Goal: Information Seeking & Learning: Find specific fact

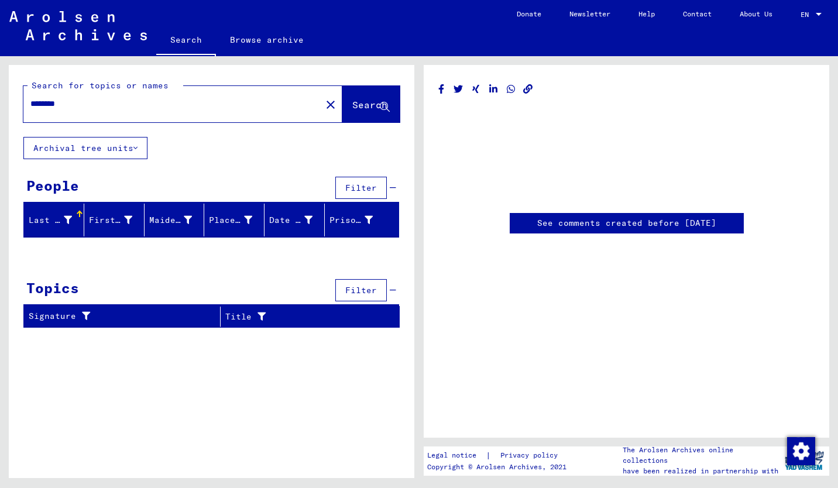
drag, startPoint x: 124, startPoint y: 97, endPoint x: 28, endPoint y: 100, distance: 96.0
click at [23, 101] on div "********" at bounding box center [168, 104] width 291 height 26
drag, startPoint x: 40, startPoint y: 109, endPoint x: 4, endPoint y: 109, distance: 36.3
click at [5, 109] on div "Search for topics or names ******** close Search Archival tree units People Fil…" at bounding box center [209, 267] width 419 height 422
paste input "**********"
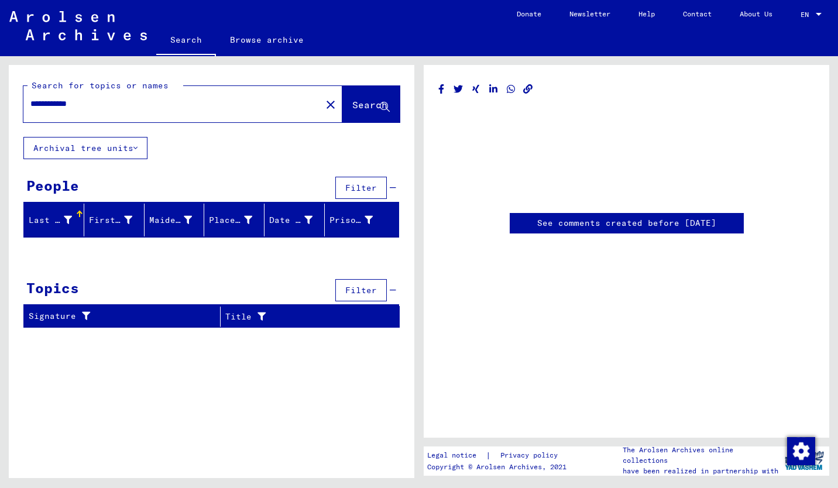
type input "**********"
click at [354, 103] on span "Search" at bounding box center [369, 105] width 35 height 12
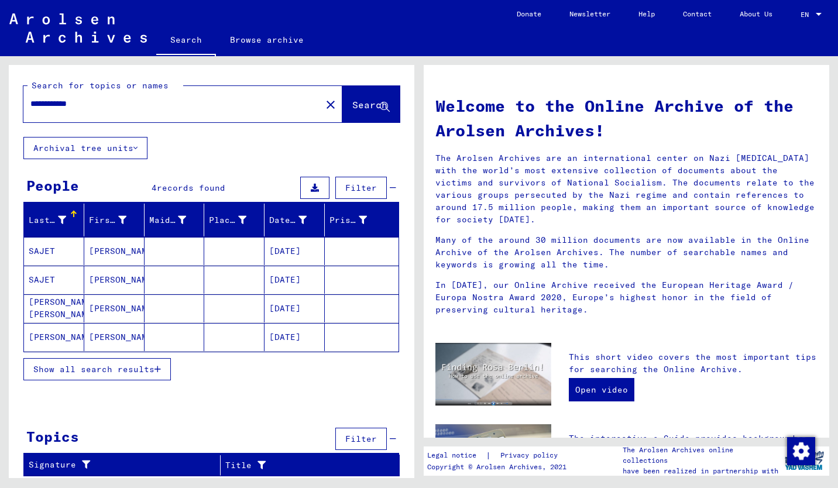
click at [36, 247] on mat-cell "SAJET" at bounding box center [54, 251] width 60 height 28
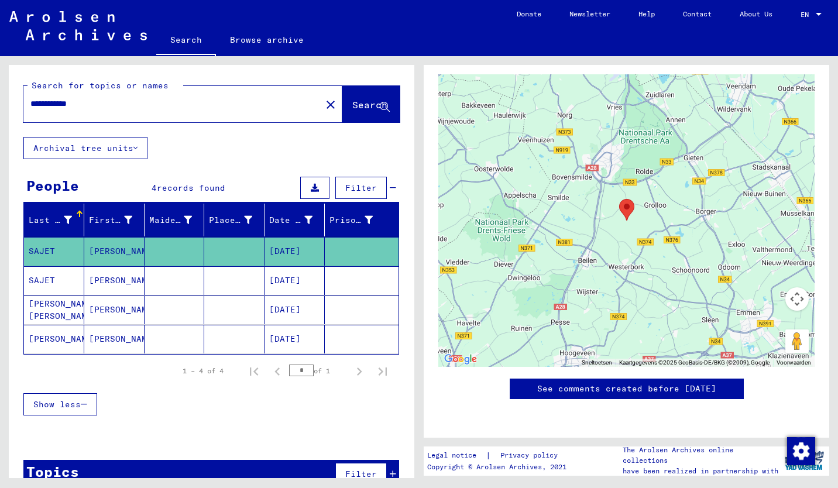
click at [141, 147] on button "Archival tree units" at bounding box center [85, 148] width 124 height 22
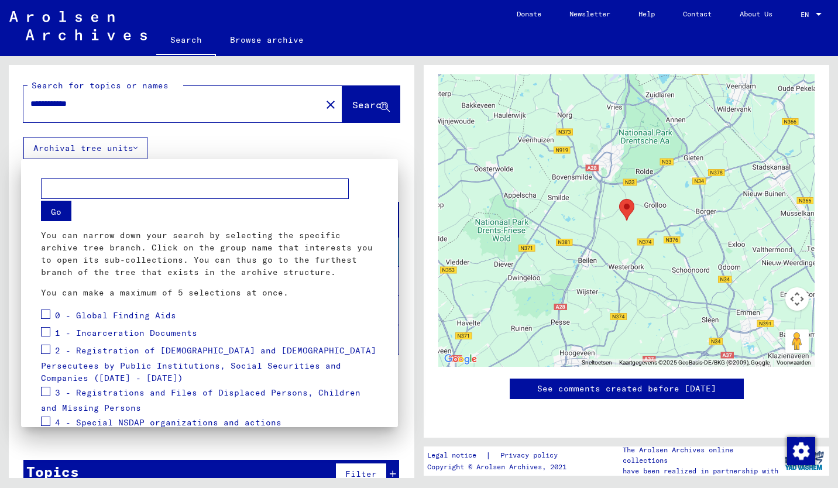
click at [286, 139] on div at bounding box center [419, 244] width 838 height 488
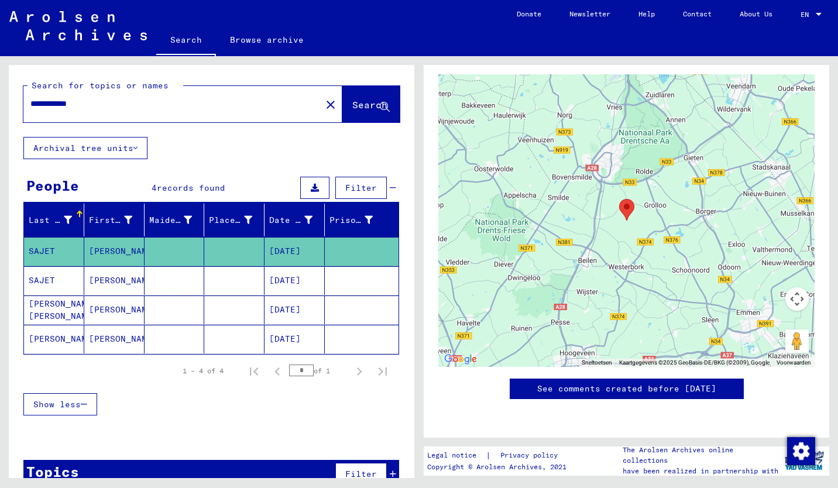
click at [42, 279] on mat-cell "SAJET" at bounding box center [54, 280] width 60 height 29
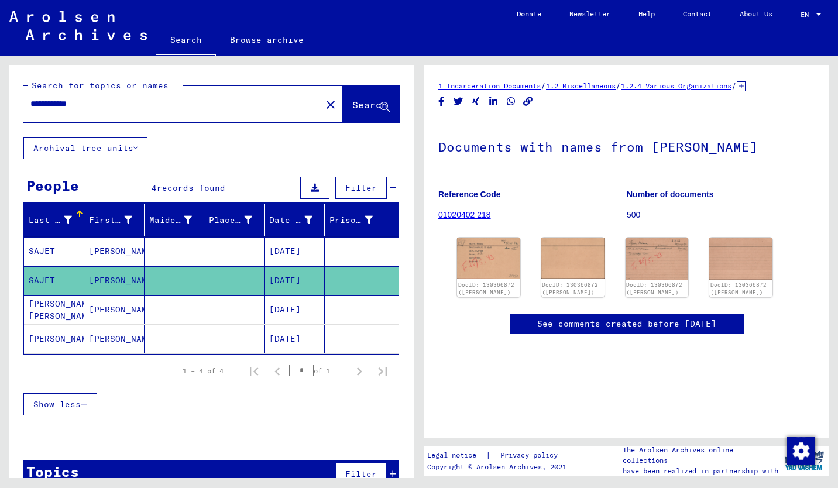
click at [487, 246] on img at bounding box center [488, 258] width 63 height 41
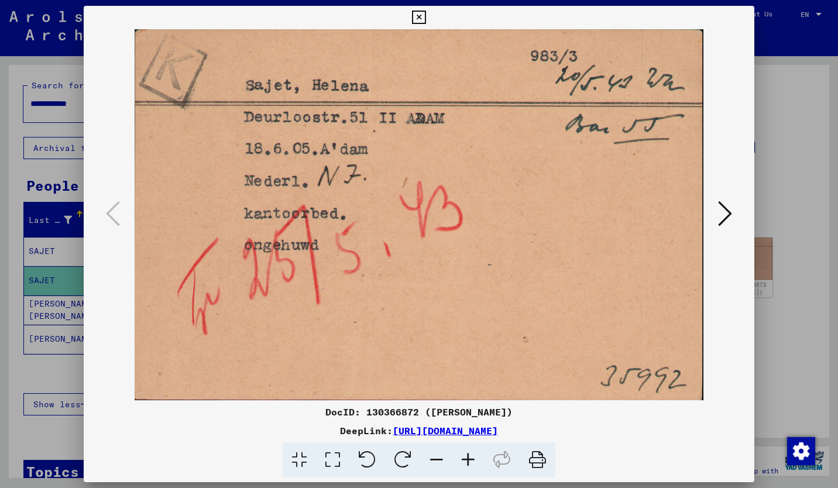
click at [728, 214] on icon at bounding box center [725, 214] width 14 height 28
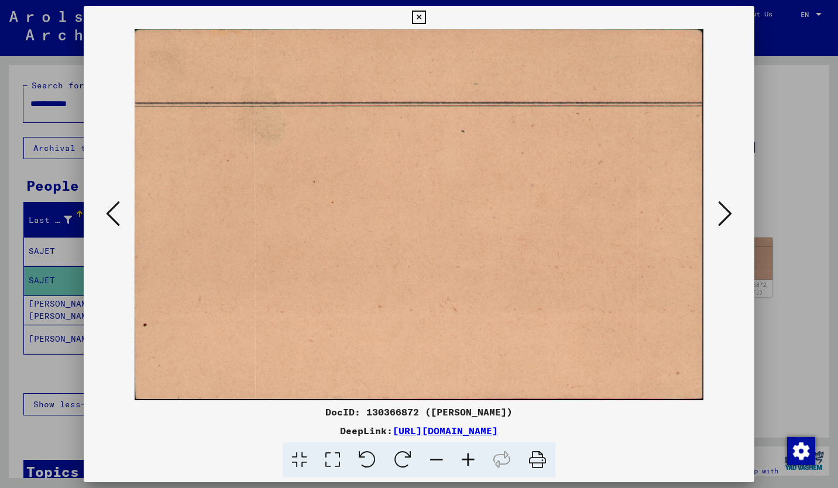
click at [727, 209] on icon at bounding box center [725, 214] width 14 height 28
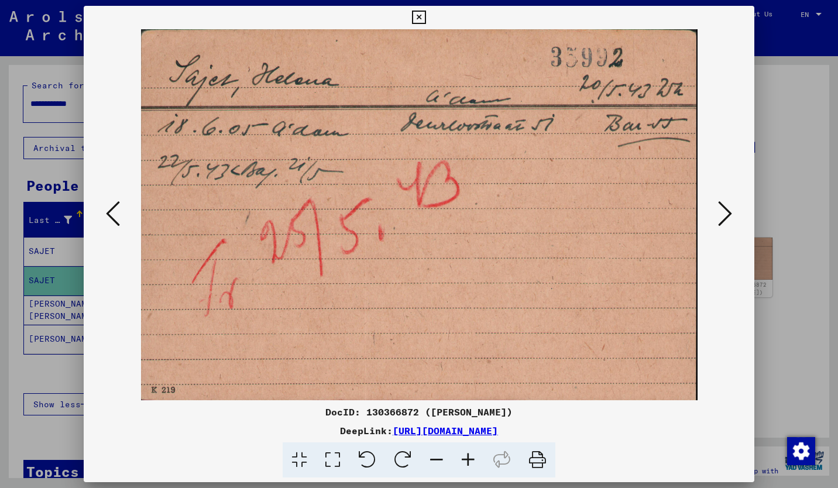
click at [727, 209] on icon at bounding box center [725, 214] width 14 height 28
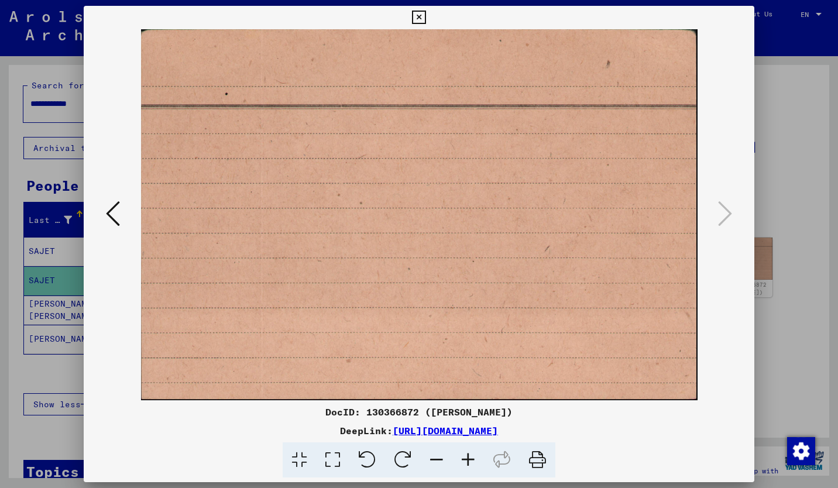
click at [416, 17] on icon at bounding box center [418, 18] width 13 height 14
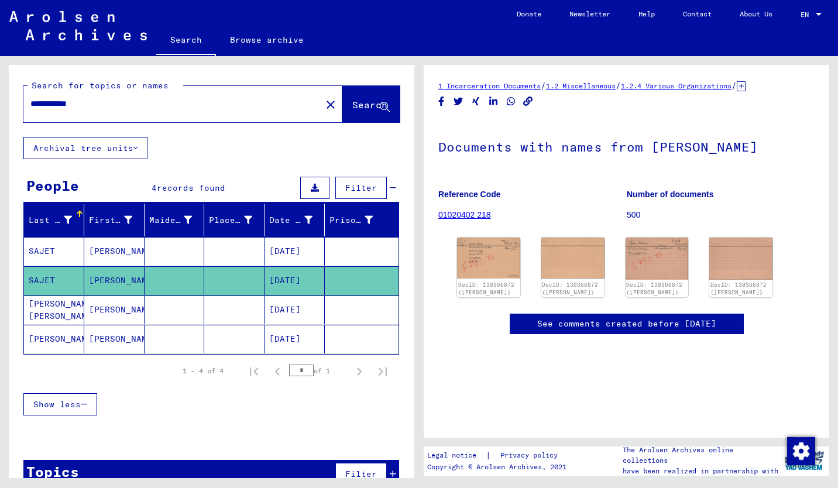
click at [53, 304] on mat-cell "[PERSON_NAME] [PERSON_NAME]" at bounding box center [54, 309] width 60 height 29
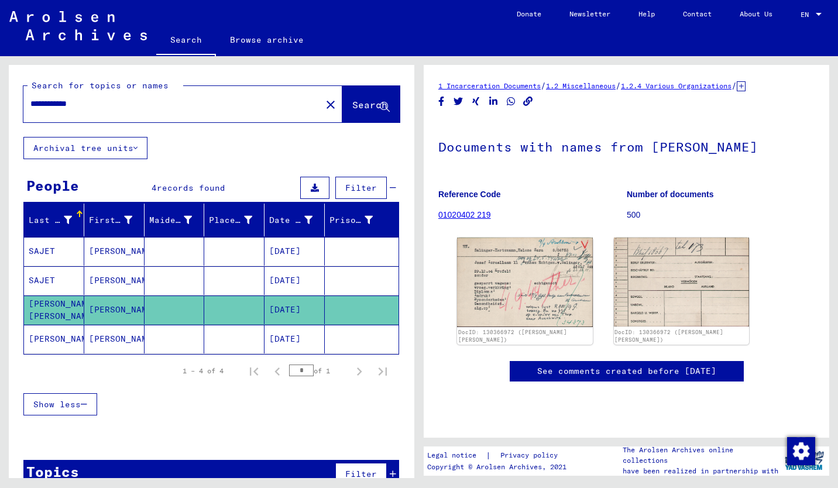
click at [516, 283] on img at bounding box center [525, 283] width 136 height 90
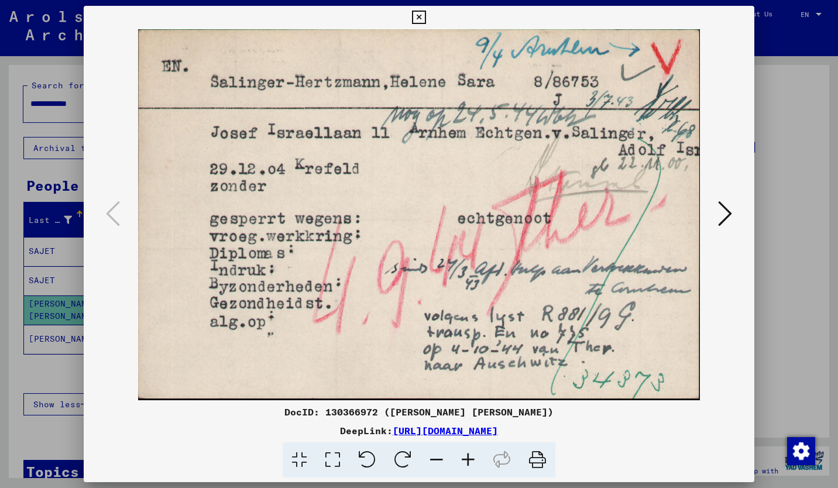
click at [723, 211] on icon at bounding box center [725, 214] width 14 height 28
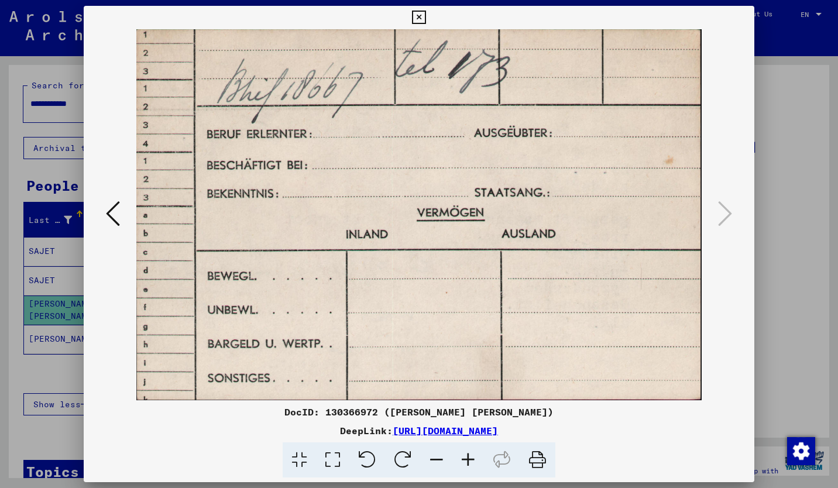
click at [421, 14] on icon at bounding box center [418, 18] width 13 height 14
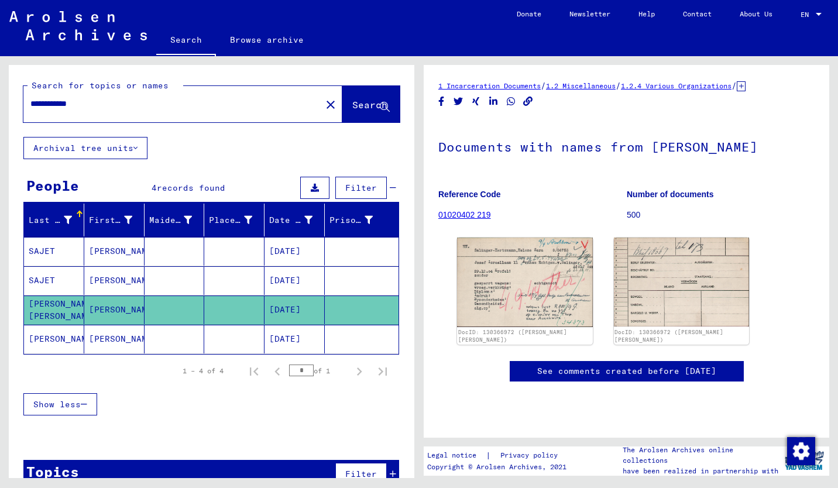
click at [43, 338] on mat-cell "[PERSON_NAME]" at bounding box center [54, 339] width 60 height 29
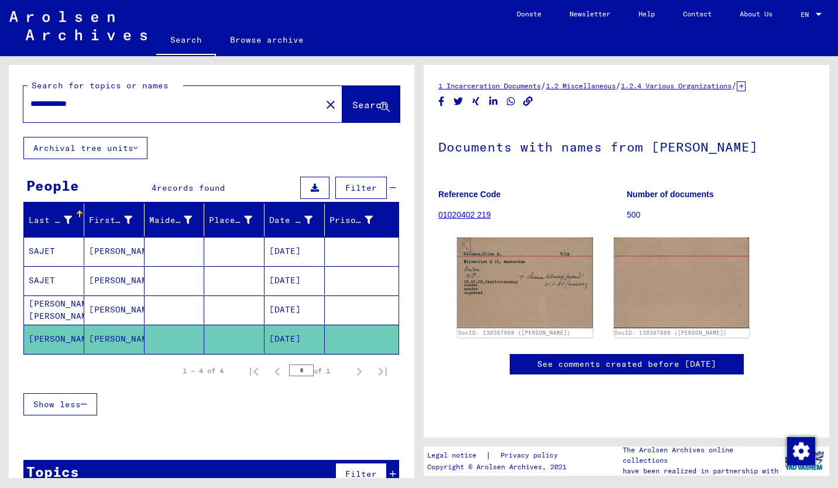
click at [538, 263] on img at bounding box center [525, 283] width 136 height 90
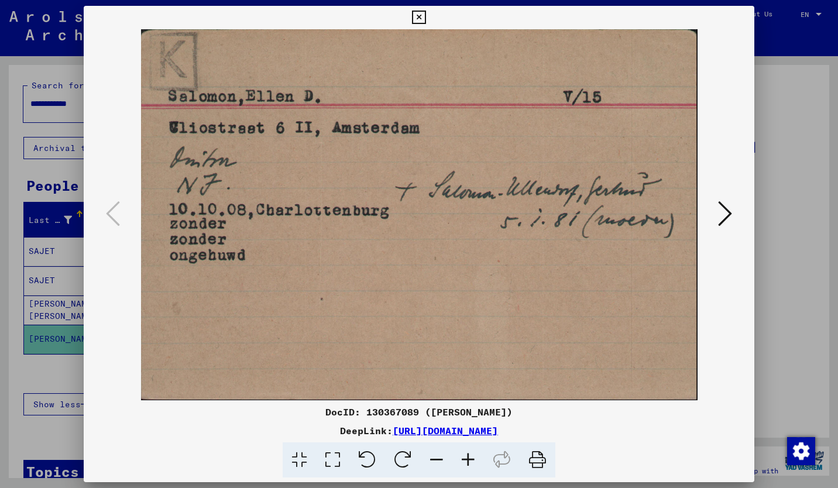
click at [724, 208] on icon at bounding box center [725, 214] width 14 height 28
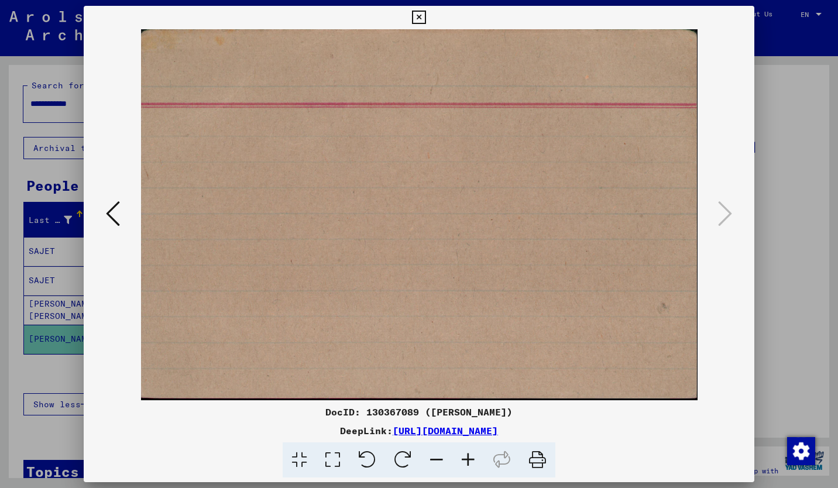
click at [417, 19] on icon at bounding box center [418, 18] width 13 height 14
